Goal: Information Seeking & Learning: Learn about a topic

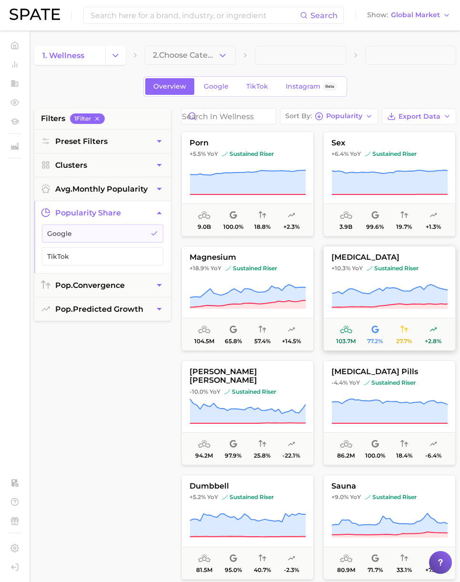
click at [381, 295] on button "vitamin d +10.3% YoY sustained riser 103.7m 77.2% 27.7% +2.8%" at bounding box center [389, 298] width 132 height 105
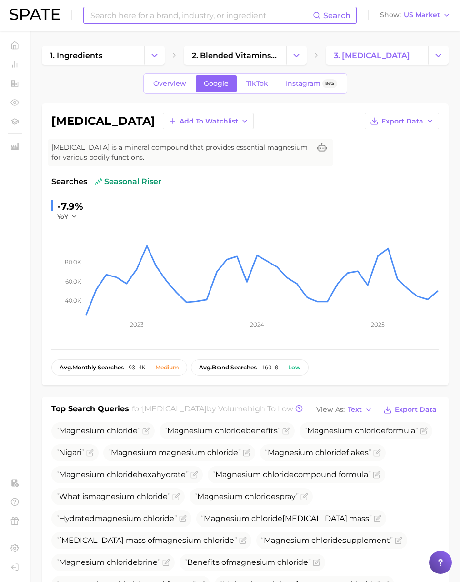
click at [141, 17] on input at bounding box center [201, 15] width 223 height 16
paste input "[MEDICAL_DATA]"
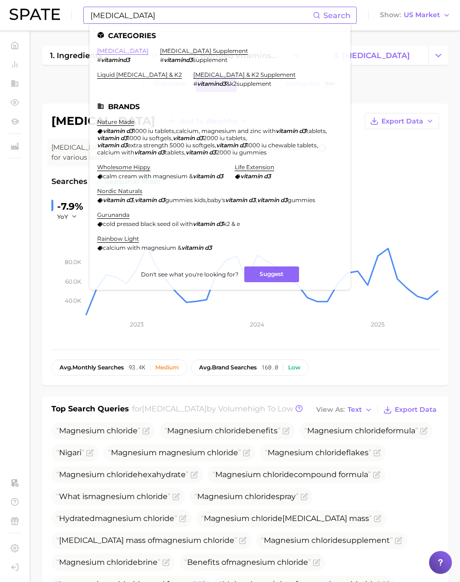
click at [110, 47] on link "[MEDICAL_DATA]" at bounding box center [122, 50] width 51 height 7
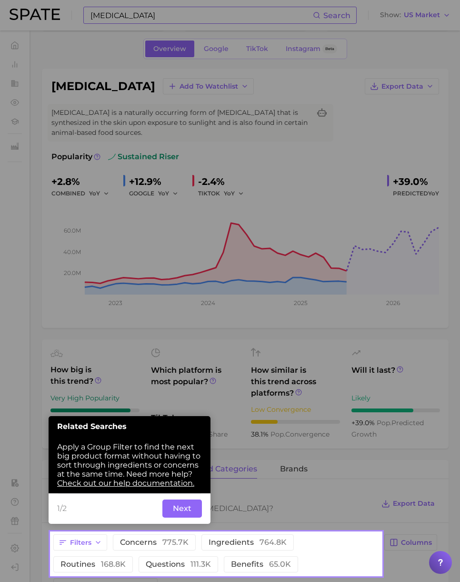
scroll to position [84, 0]
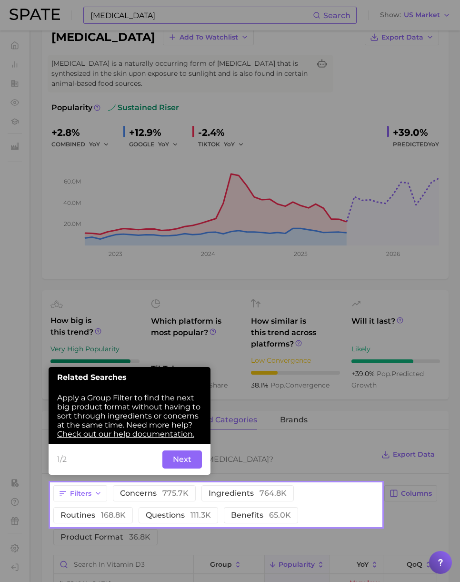
click at [185, 460] on button "Next" at bounding box center [182, 459] width 40 height 18
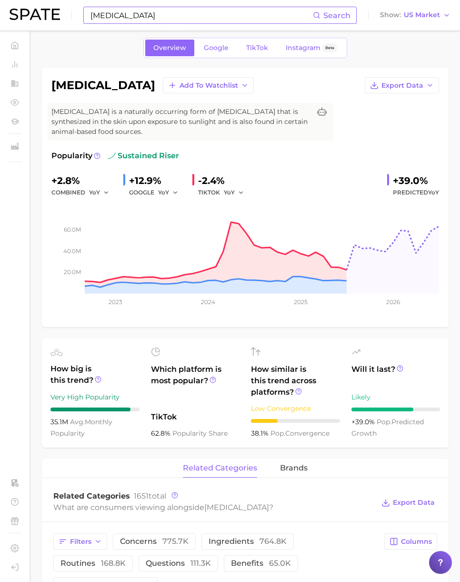
scroll to position [0, 0]
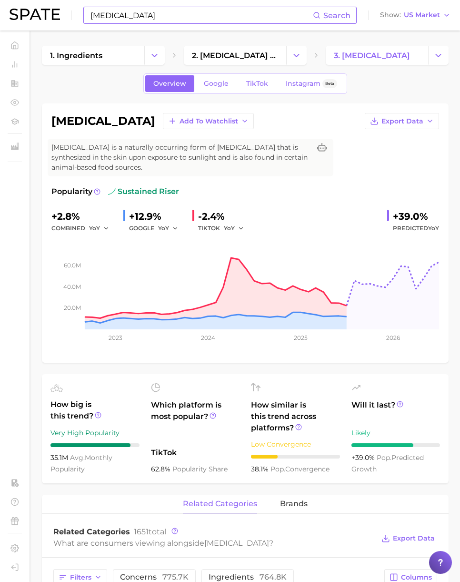
click at [184, 17] on input "[MEDICAL_DATA]" at bounding box center [201, 15] width 223 height 16
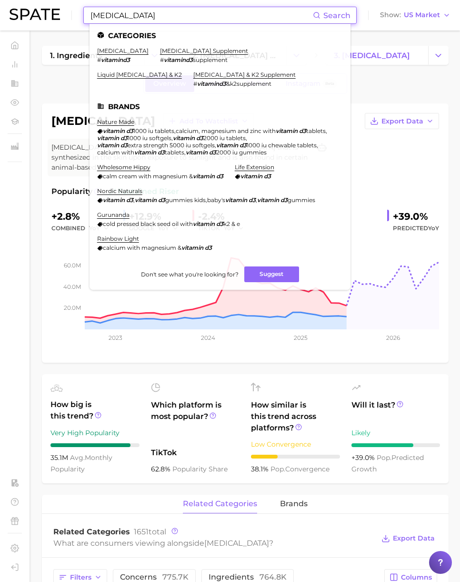
drag, startPoint x: 139, startPoint y: 18, endPoint x: 65, endPoint y: 13, distance: 73.9
click at [65, 13] on div "[MEDICAL_DATA] Search Categories [MEDICAL_DATA] # vitamind3 [MEDICAL_DATA] supp…" at bounding box center [230, 15] width 441 height 30
drag, startPoint x: 140, startPoint y: 16, endPoint x: 147, endPoint y: 16, distance: 6.7
click at [141, 16] on input "[MEDICAL_DATA]" at bounding box center [201, 15] width 223 height 16
paste input "a"
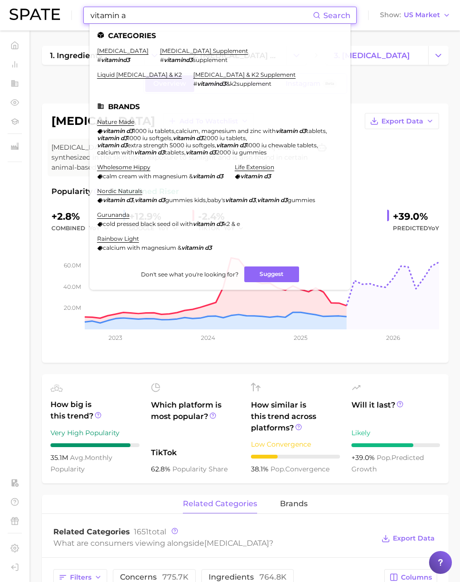
drag, startPoint x: 66, startPoint y: 6, endPoint x: 55, endPoint y: 4, distance: 11.1
click at [52, 4] on div "vitamin a Search Categories [MEDICAL_DATA] # vitamind3 [MEDICAL_DATA] supplemen…" at bounding box center [230, 15] width 441 height 30
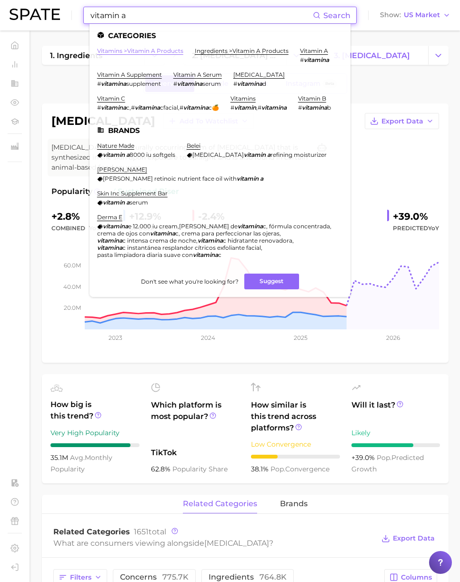
type input "vitamin a"
click at [155, 52] on link "vitamins > vitamin a products" at bounding box center [140, 50] width 86 height 7
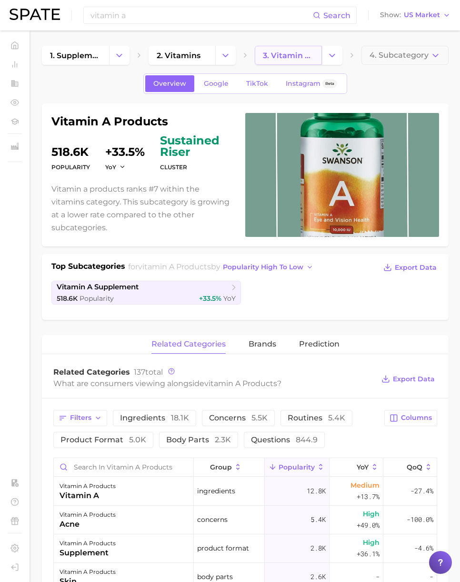
click at [295, 57] on span "3. vitamin a products" at bounding box center [288, 55] width 51 height 9
click at [330, 54] on polyline "Change Category" at bounding box center [332, 55] width 5 height 2
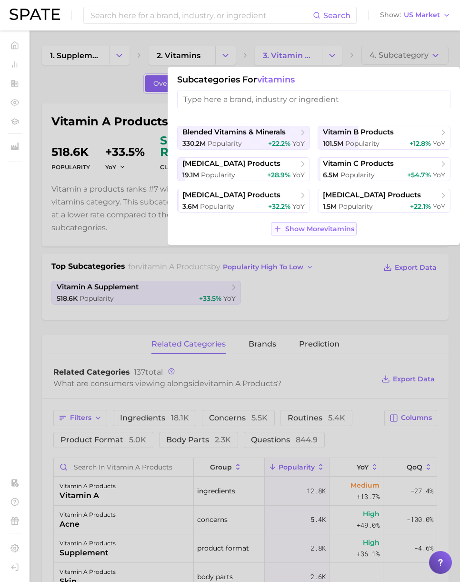
click at [331, 230] on span "Show More vitamins" at bounding box center [319, 229] width 69 height 8
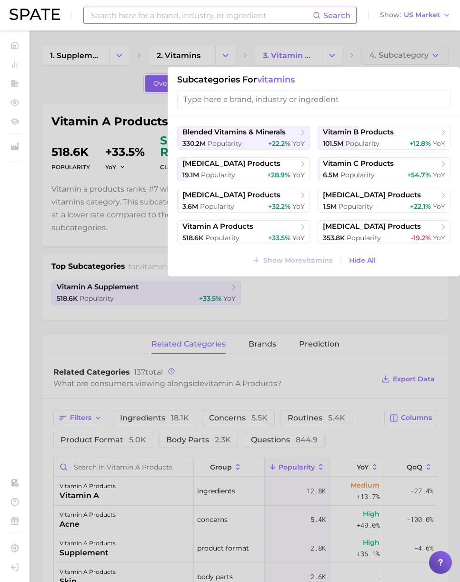
click at [113, 13] on input at bounding box center [201, 15] width 223 height 16
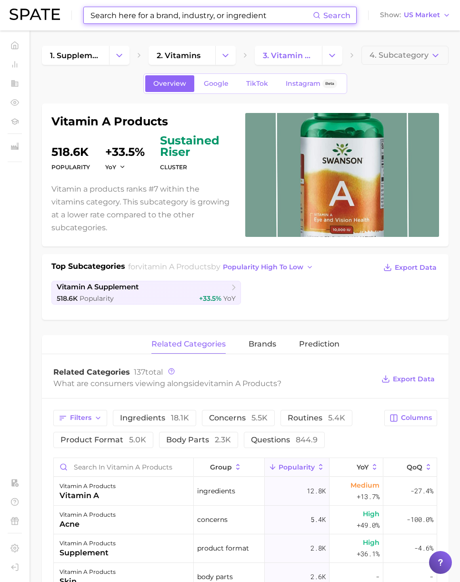
click at [118, 14] on input at bounding box center [201, 15] width 223 height 16
paste input "vitamine d"
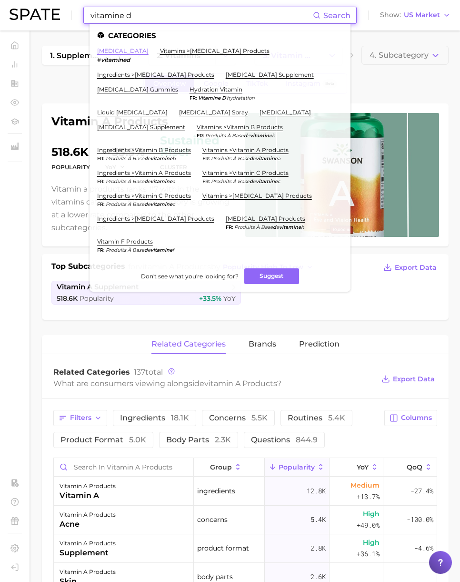
type input "vitamine d"
click at [114, 51] on link "[MEDICAL_DATA]" at bounding box center [122, 50] width 51 height 7
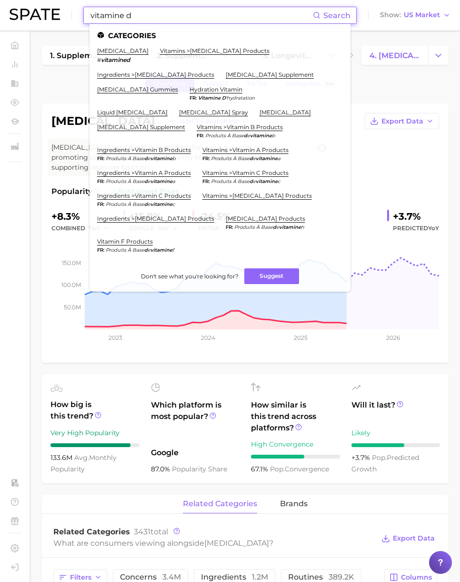
paste input "a"
drag, startPoint x: 103, startPoint y: 15, endPoint x: 19, endPoint y: 9, distance: 84.5
click at [19, 9] on div "vitamine d Search Categories [MEDICAL_DATA] # vitamined vitamins > [MEDICAL_DAT…" at bounding box center [230, 15] width 441 height 30
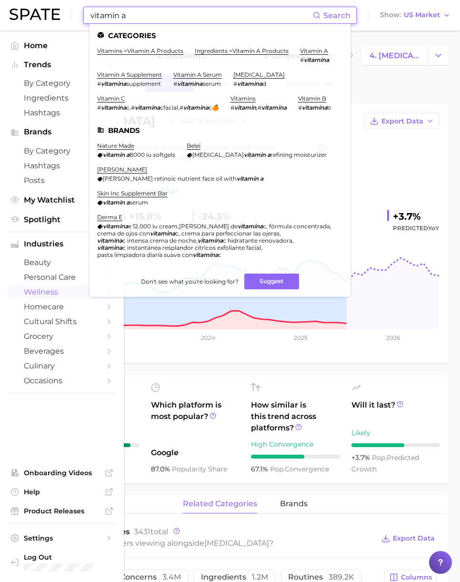
type input "vitamin a"
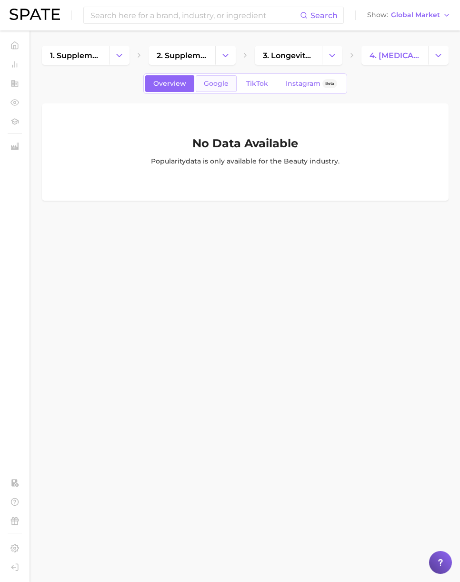
click at [211, 84] on span "Google" at bounding box center [216, 84] width 25 height 8
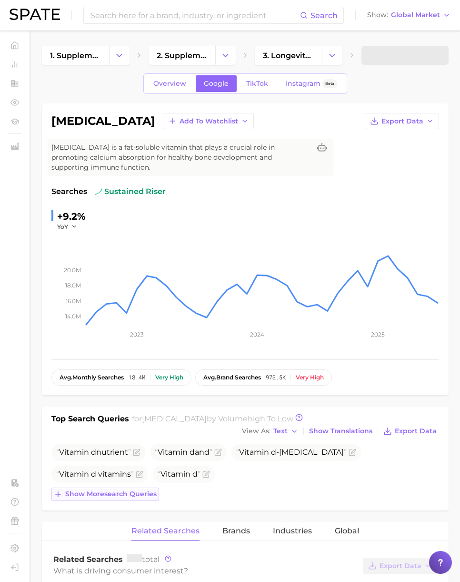
click at [107, 499] on button "Show more search queries" at bounding box center [105, 493] width 108 height 13
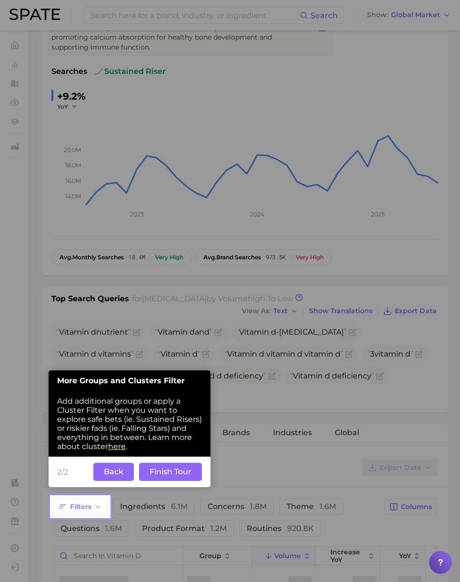
scroll to position [132, 0]
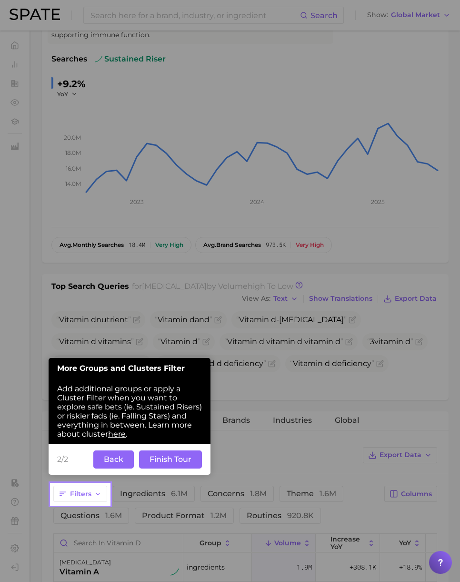
click at [160, 461] on button "Finish Tour" at bounding box center [170, 459] width 63 height 18
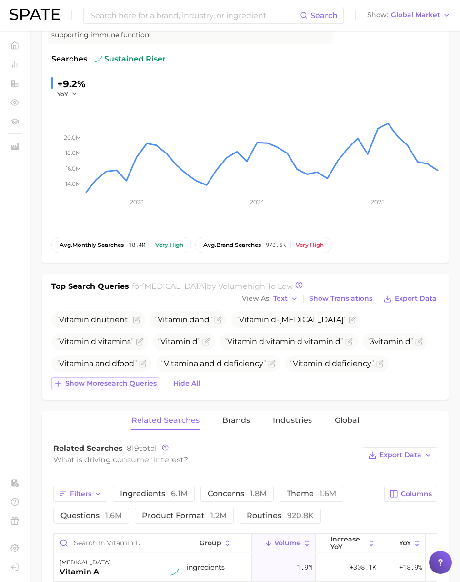
click at [110, 384] on span "Show more search queries" at bounding box center [110, 383] width 91 height 8
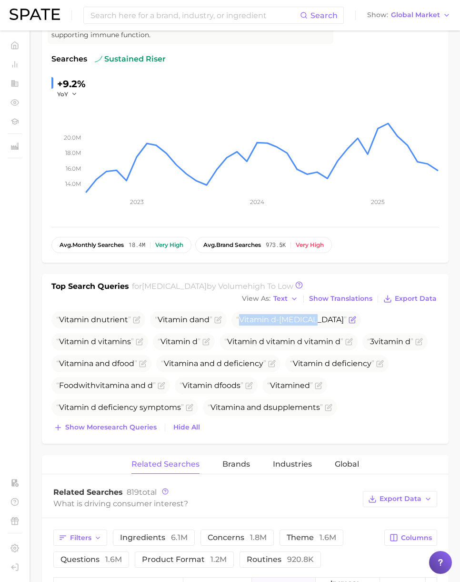
drag, startPoint x: 245, startPoint y: 320, endPoint x: 320, endPoint y: 317, distance: 75.3
click at [320, 317] on span "Vitamin d -mannose" at bounding box center [291, 319] width 110 height 9
copy span "Vitamin d -mannose"
click at [417, 298] on span "Export Data" at bounding box center [416, 298] width 42 height 8
